Goal: Task Accomplishment & Management: Manage account settings

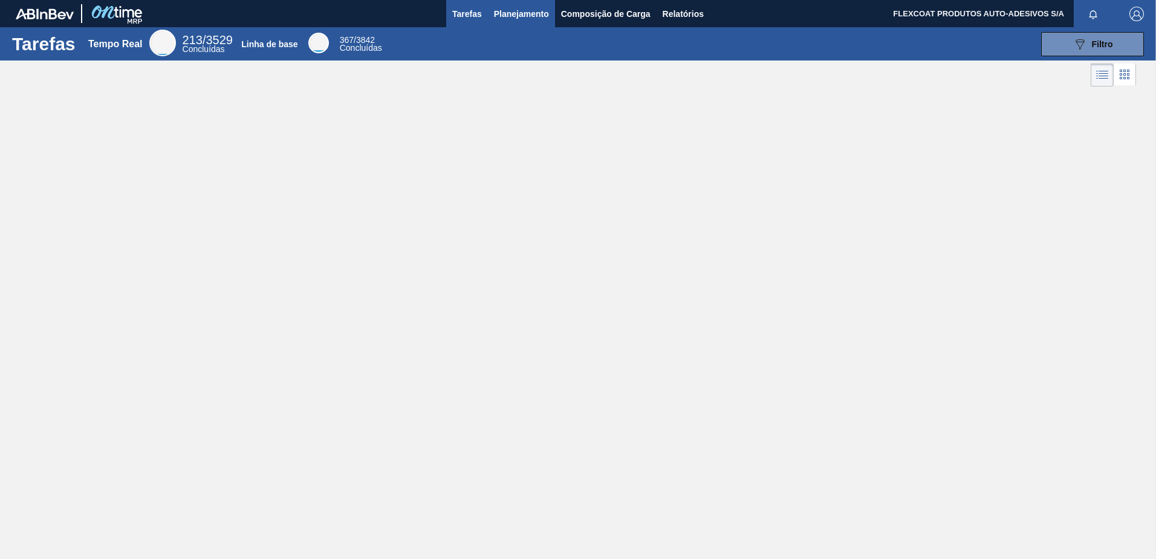
click at [495, 16] on span "Planejamento" at bounding box center [521, 14] width 55 height 15
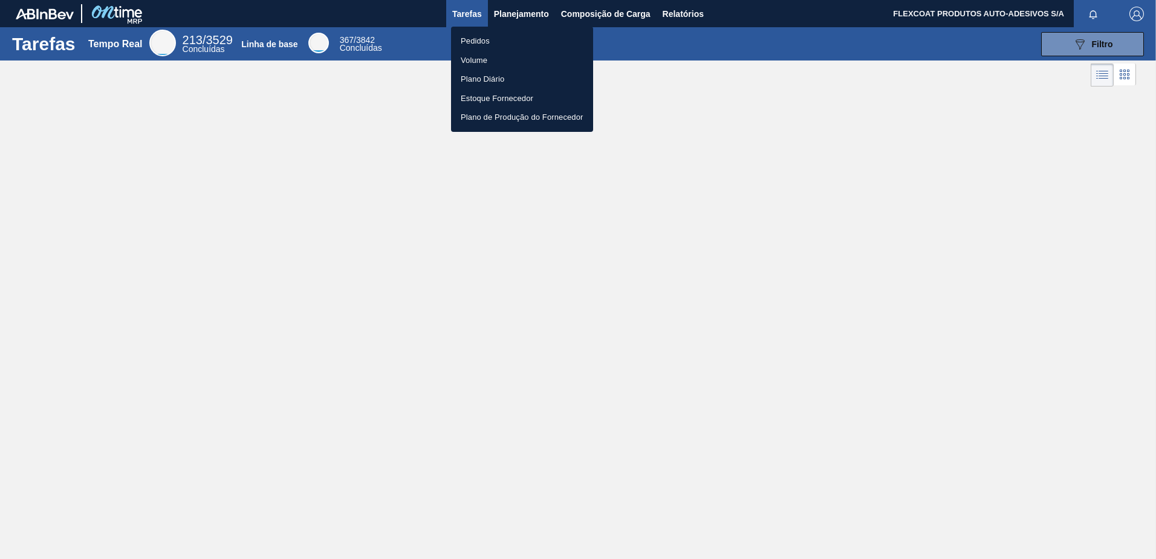
click at [474, 37] on li "Pedidos" at bounding box center [522, 40] width 142 height 19
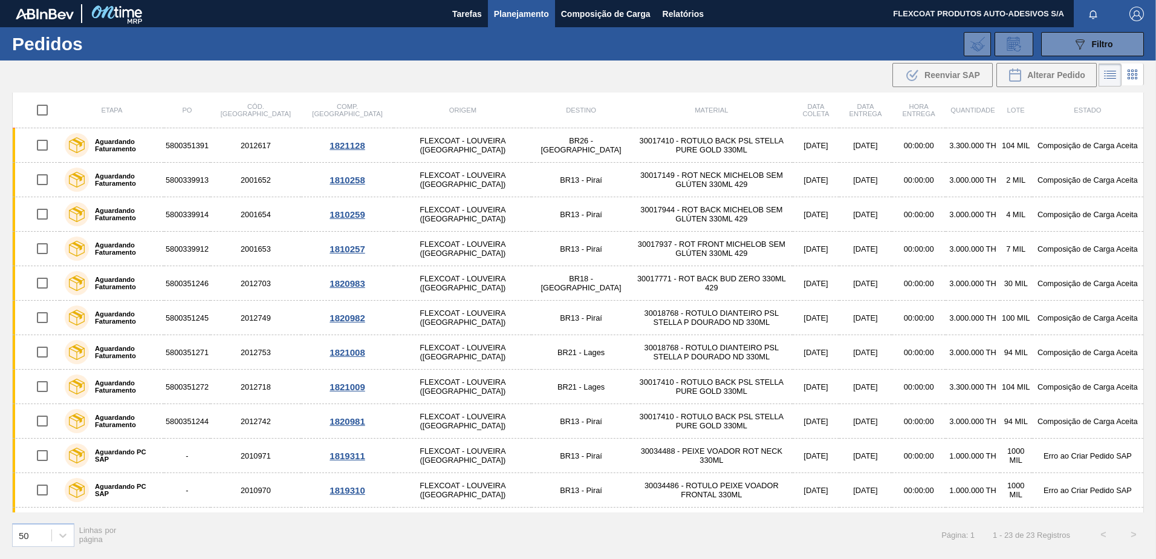
scroll to position [409, 0]
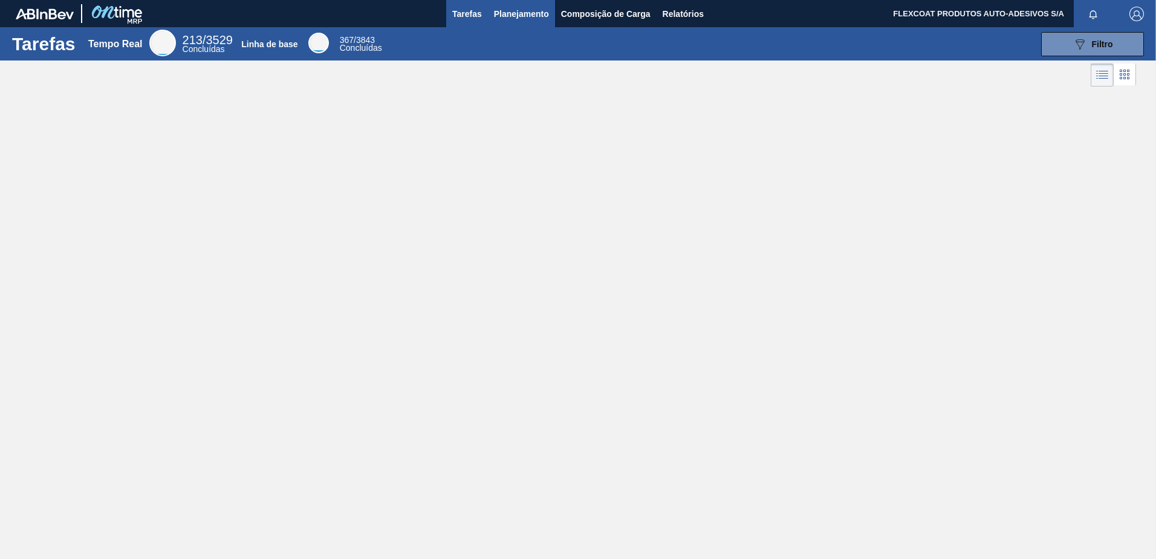
click at [505, 14] on span "Planejamento" at bounding box center [521, 14] width 55 height 15
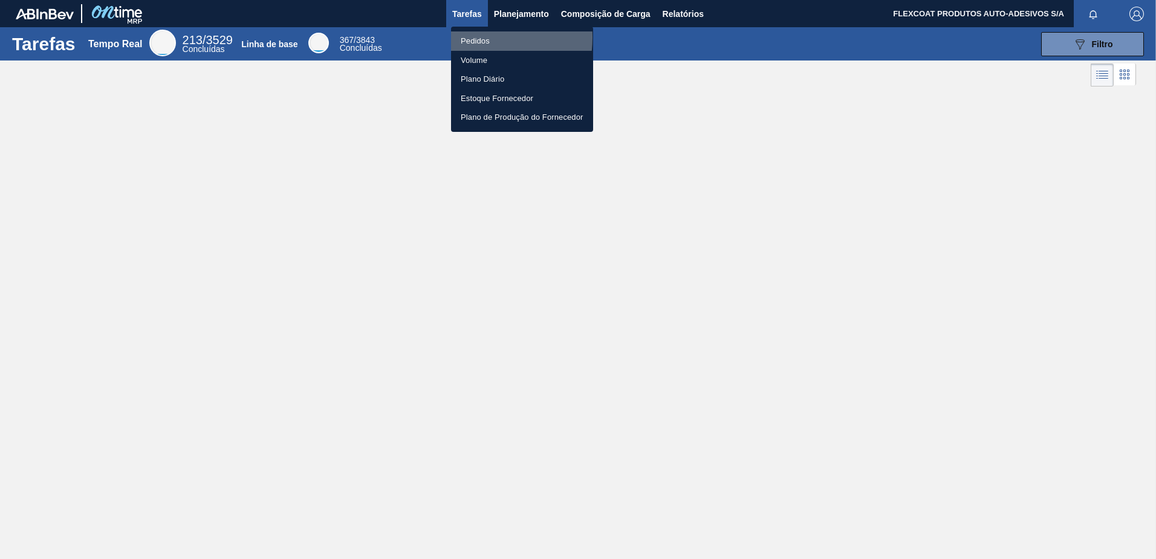
click at [474, 37] on li "Pedidos" at bounding box center [522, 40] width 142 height 19
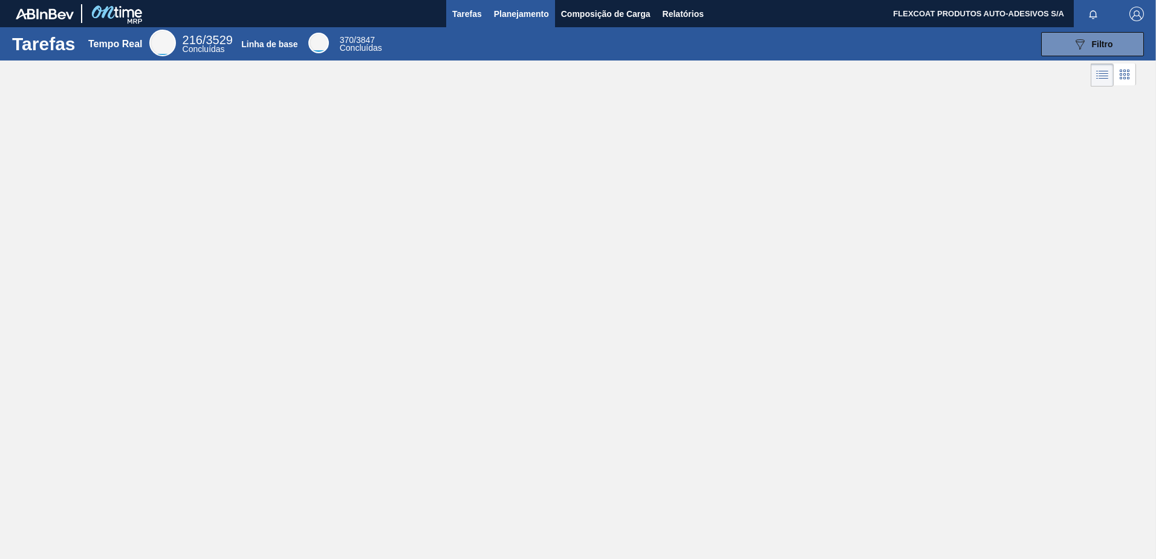
click at [522, 18] on span "Planejamento" at bounding box center [521, 14] width 55 height 15
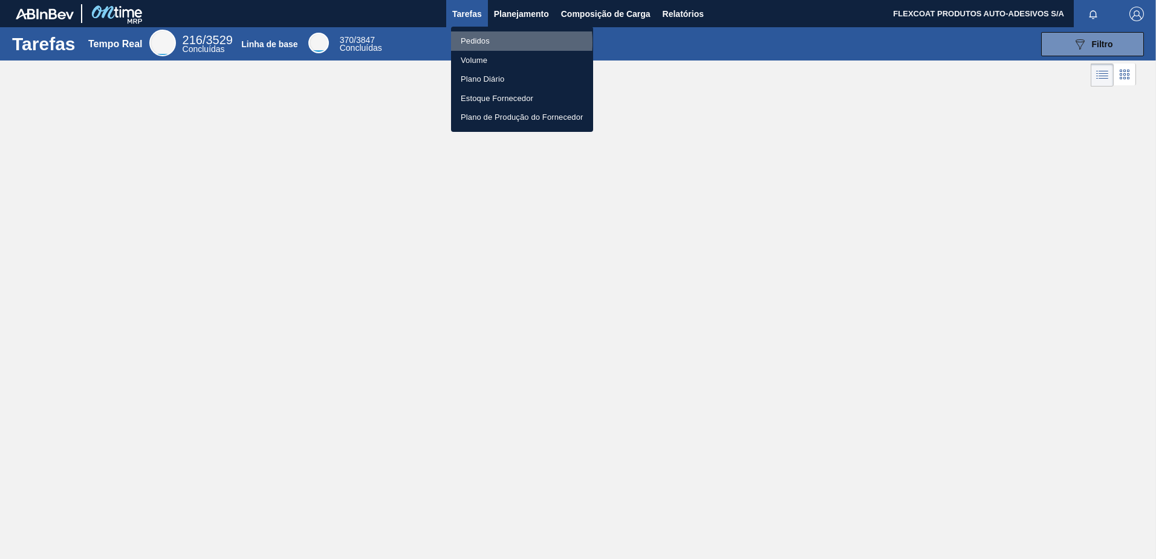
click at [472, 42] on li "Pedidos" at bounding box center [522, 40] width 142 height 19
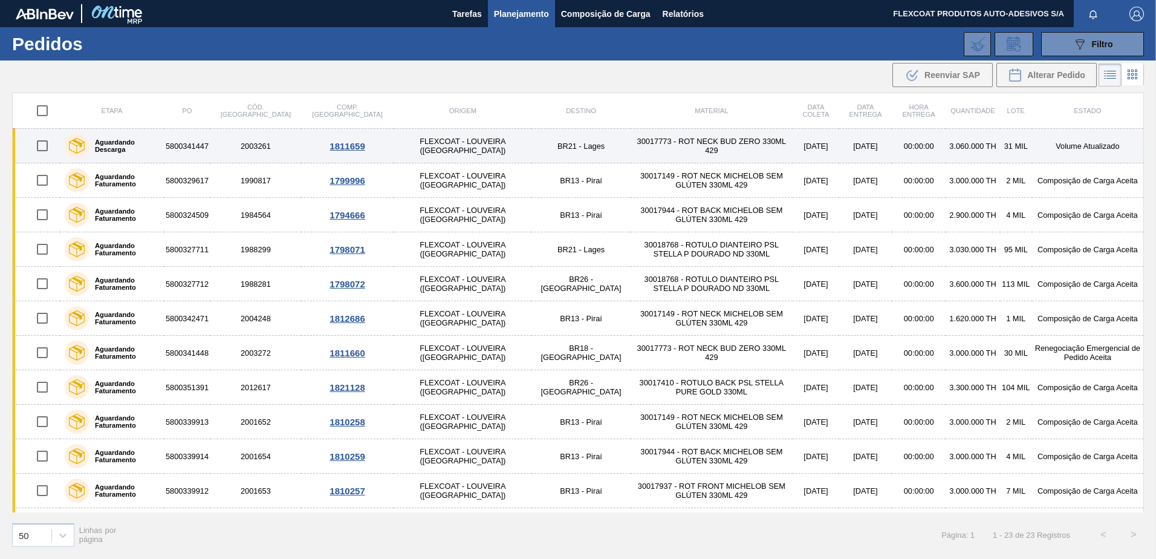
click at [134, 148] on label "Aguardando Descarga" at bounding box center [124, 145] width 70 height 15
